Goal: Information Seeking & Learning: Learn about a topic

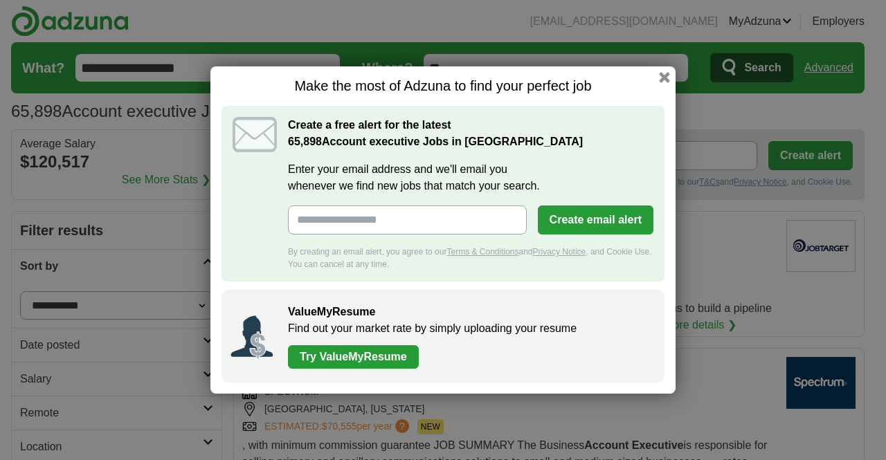
click at [656, 87] on h1 "Make the most of Adzuna to find your perfect job" at bounding box center [442, 85] width 443 height 17
click at [663, 85] on h1 "Make the most of Adzuna to find your perfect job" at bounding box center [442, 85] width 443 height 17
click at [661, 74] on button "button" at bounding box center [664, 77] width 15 height 15
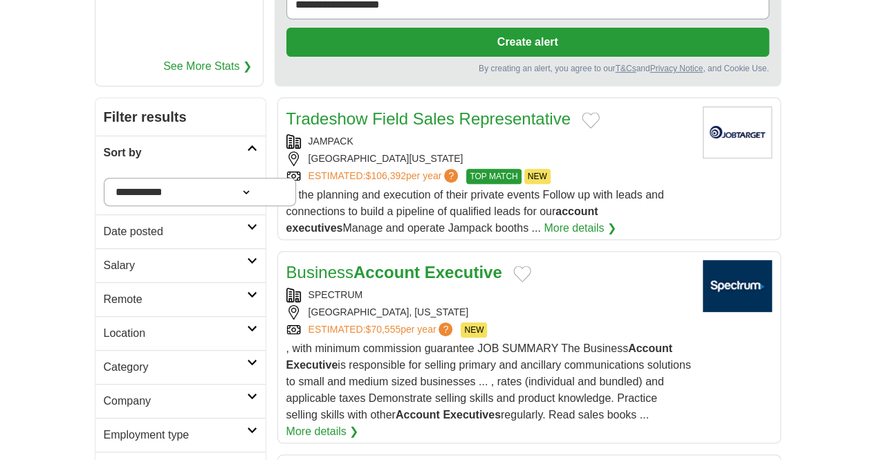
scroll to position [184, 0]
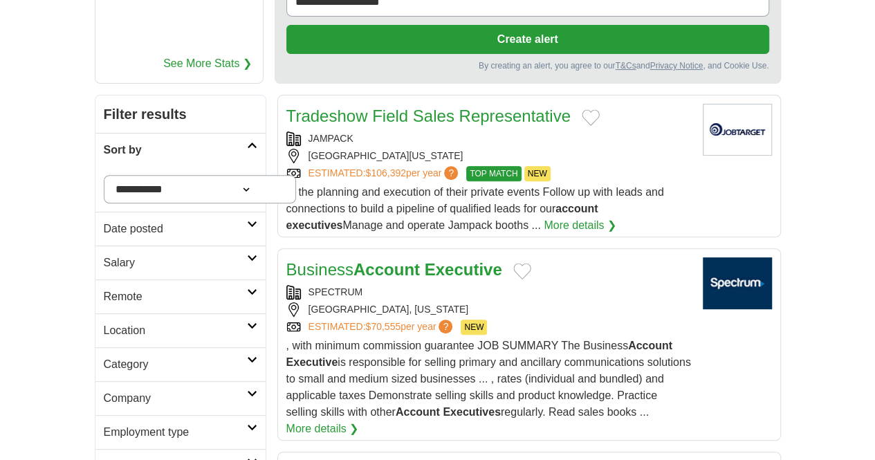
click at [181, 212] on link "Date posted" at bounding box center [180, 229] width 170 height 34
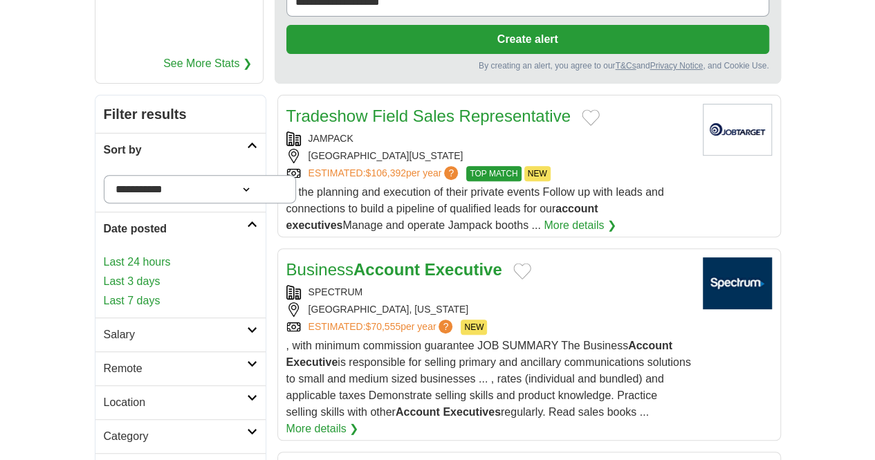
click at [107, 175] on select "**********" at bounding box center [200, 189] width 193 height 28
select select "**********"
click at [104, 175] on select "**********" at bounding box center [200, 189] width 193 height 28
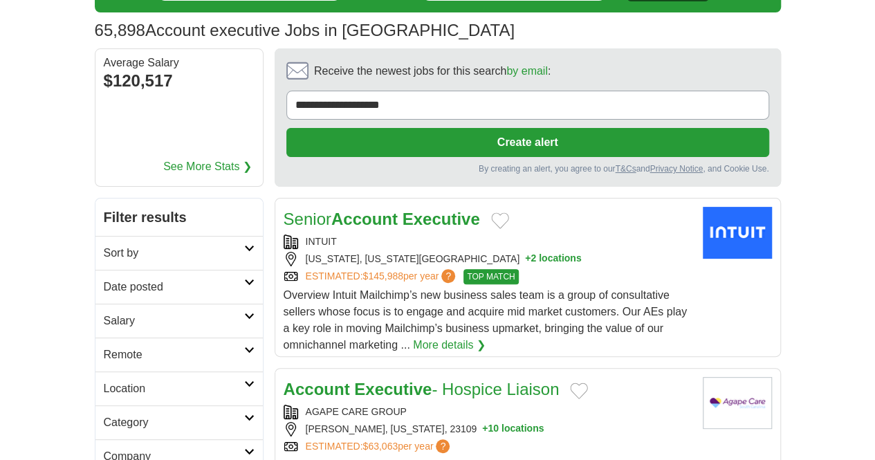
scroll to position [105, 0]
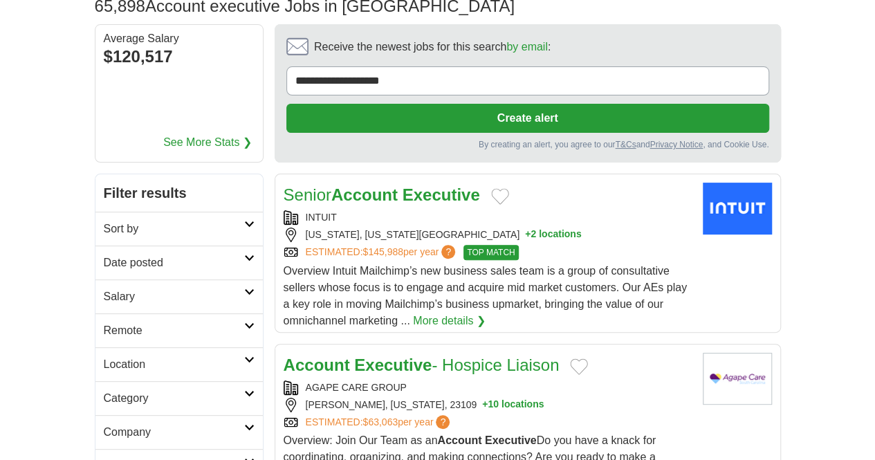
click at [104, 322] on h2 "Remote" at bounding box center [174, 330] width 140 height 17
click at [95, 381] on link "Location" at bounding box center [178, 398] width 167 height 34
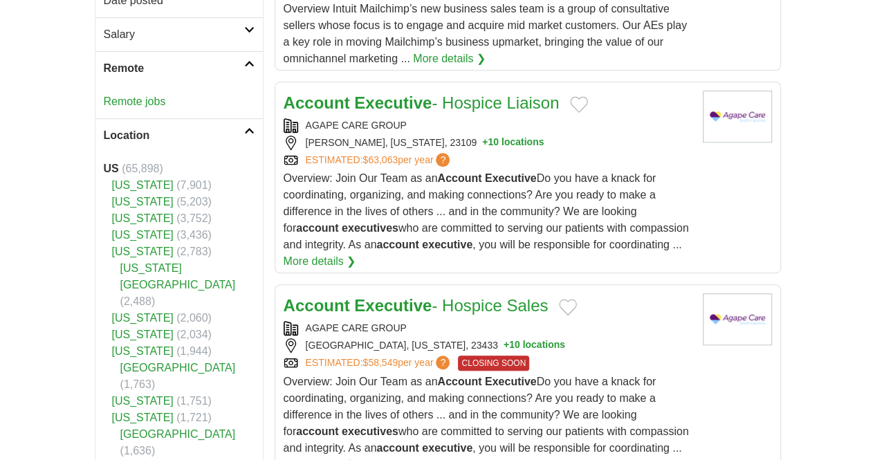
scroll to position [355, 0]
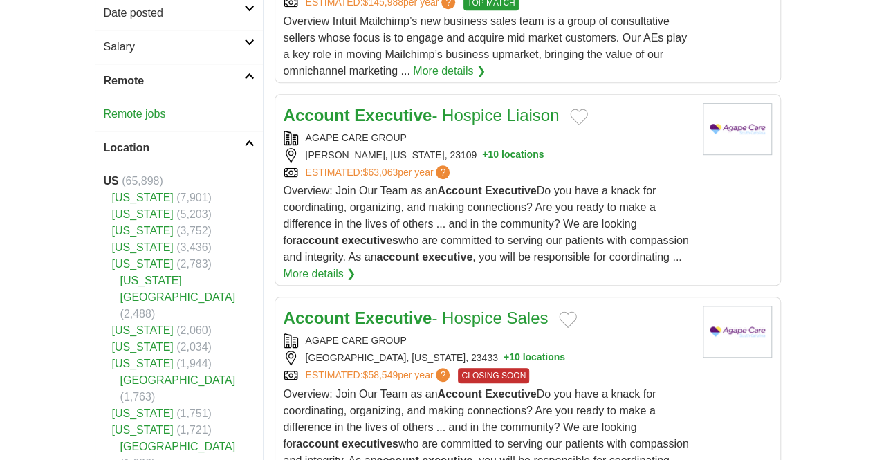
click at [104, 140] on h2 "Location" at bounding box center [174, 148] width 140 height 17
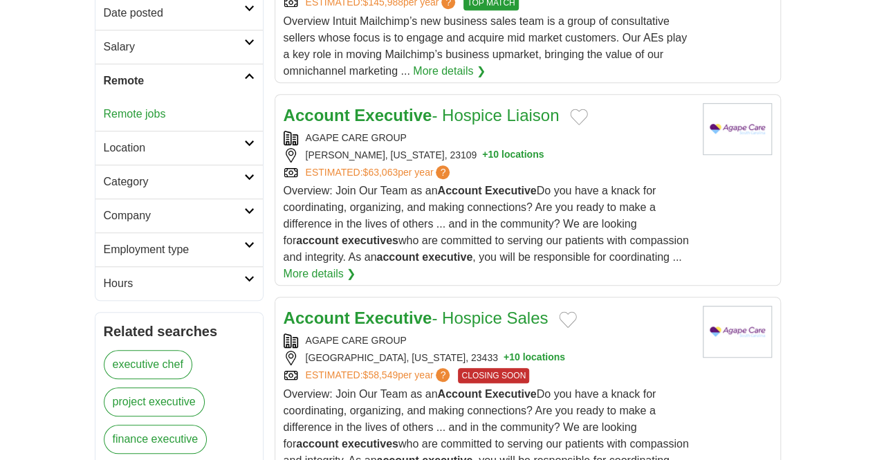
click at [101, 199] on link "Company" at bounding box center [178, 216] width 167 height 34
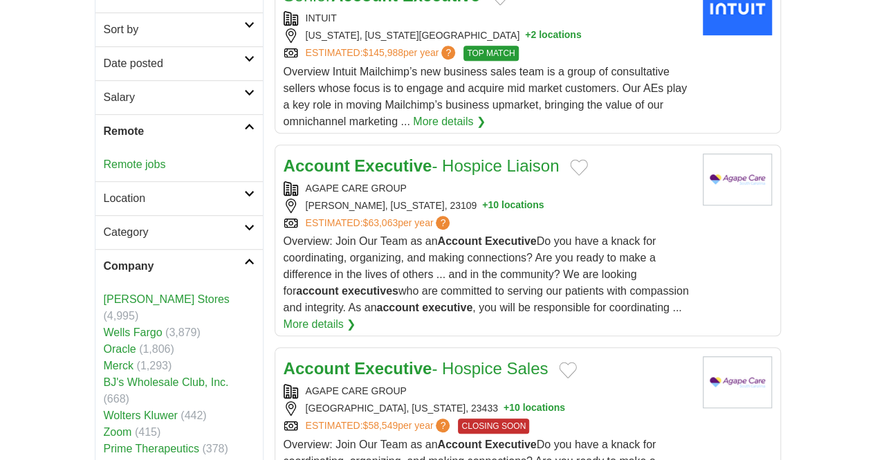
scroll to position [284, 0]
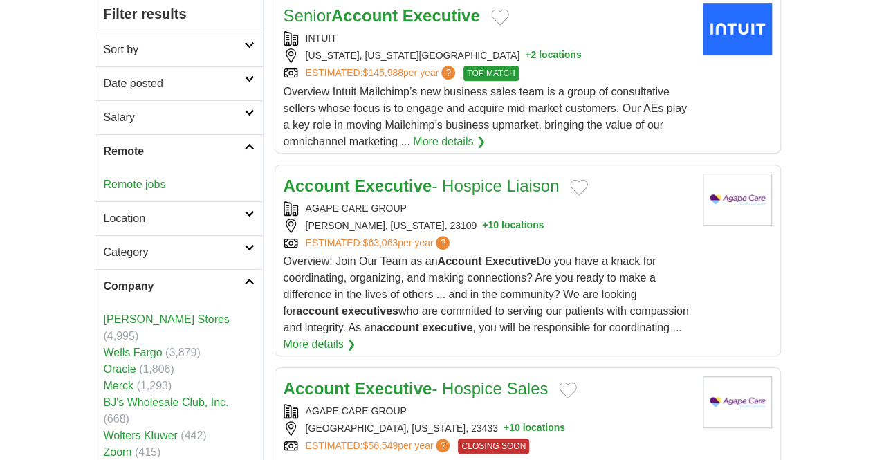
click at [104, 278] on h2 "Company" at bounding box center [174, 286] width 140 height 17
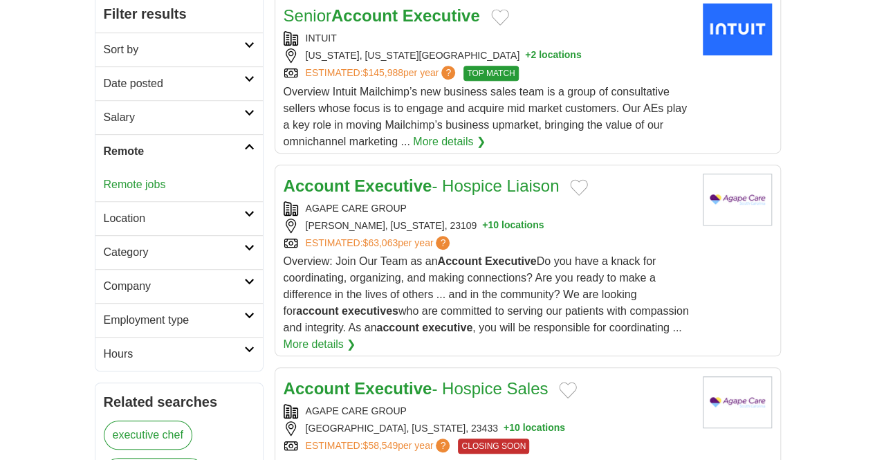
click at [108, 244] on h2 "Category" at bounding box center [174, 252] width 140 height 17
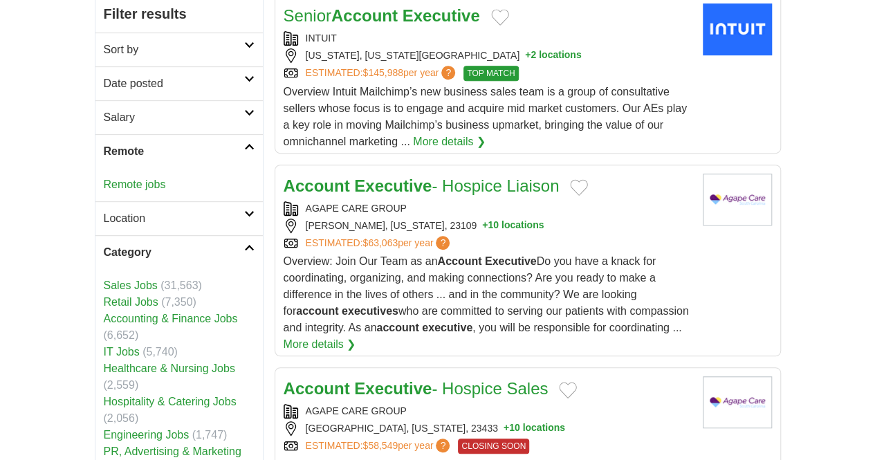
click at [104, 279] on link "Sales Jobs" at bounding box center [131, 285] width 54 height 12
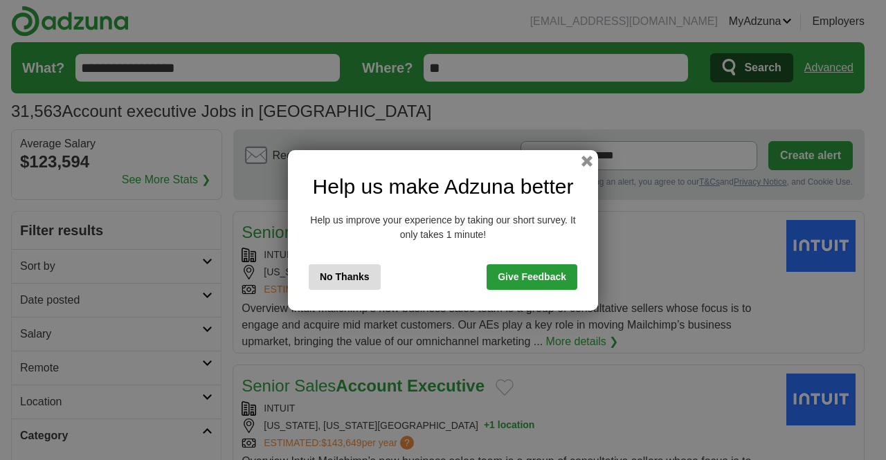
click at [585, 154] on div "Help us make Adzuna better Help us improve your experience by taking our short …" at bounding box center [443, 230] width 310 height 161
click at [582, 163] on button "button" at bounding box center [586, 160] width 15 height 15
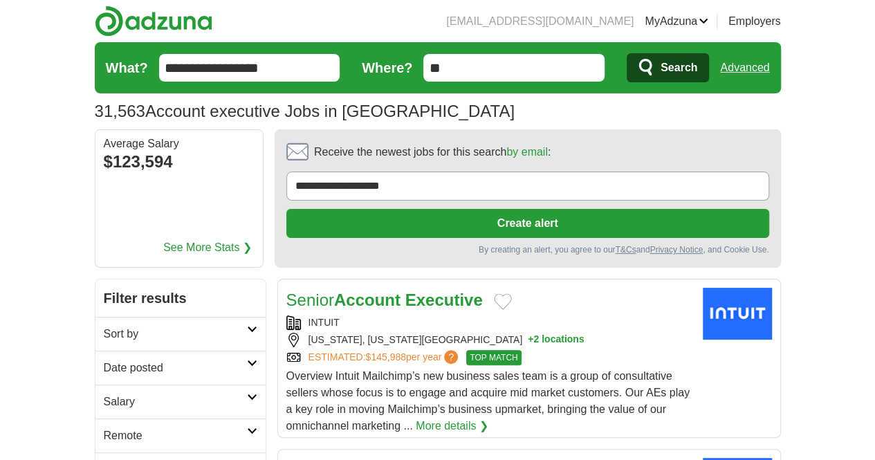
click at [490, 67] on input "**" at bounding box center [513, 68] width 181 height 28
type input "*"
click at [179, 428] on h2 "Remote" at bounding box center [175, 436] width 143 height 17
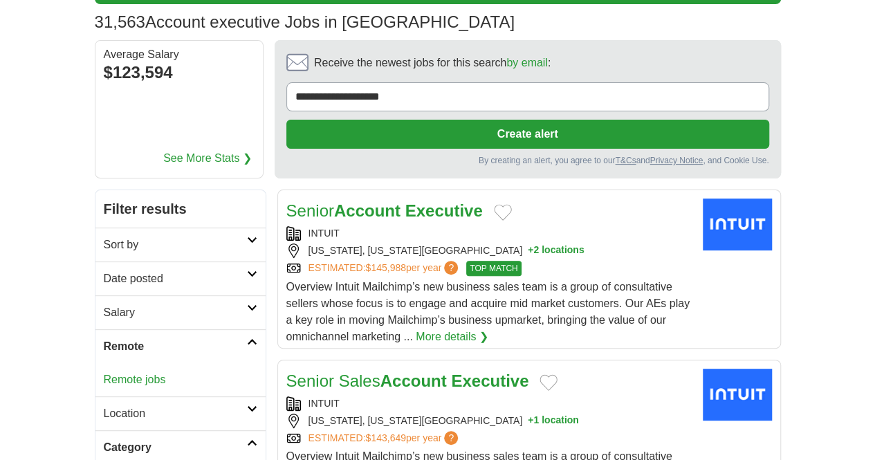
scroll to position [89, 0]
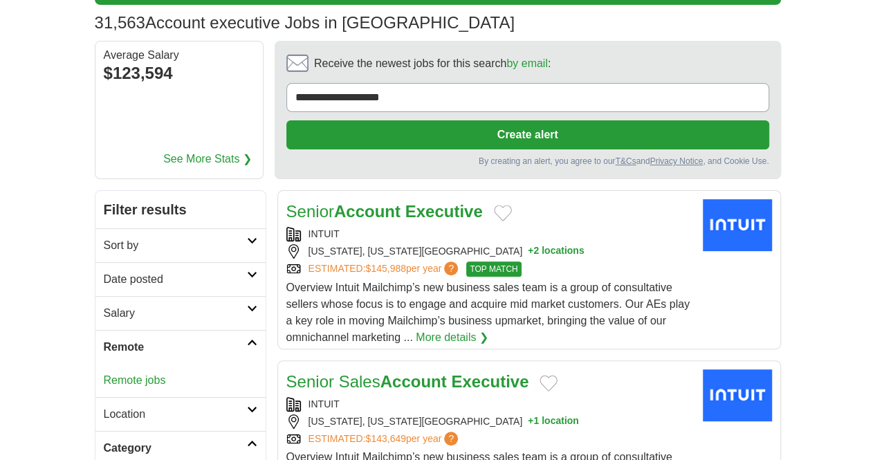
click at [104, 374] on link "Remote jobs" at bounding box center [135, 380] width 62 height 12
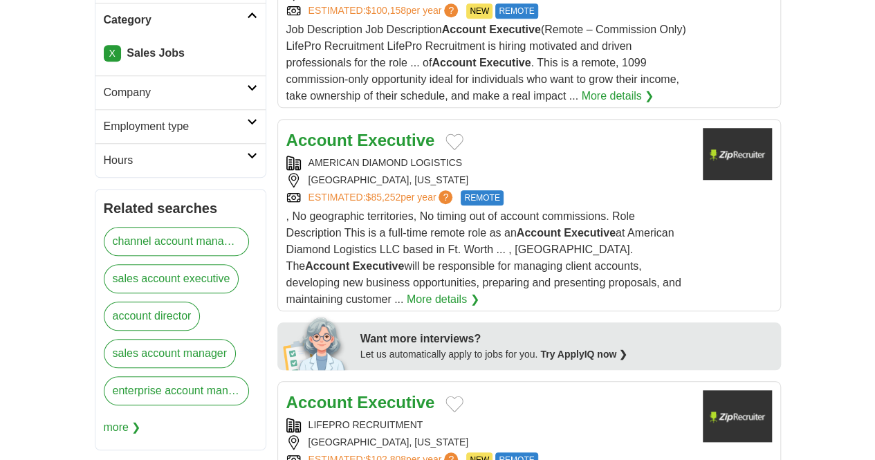
scroll to position [465, 0]
